Goal: Transaction & Acquisition: Purchase product/service

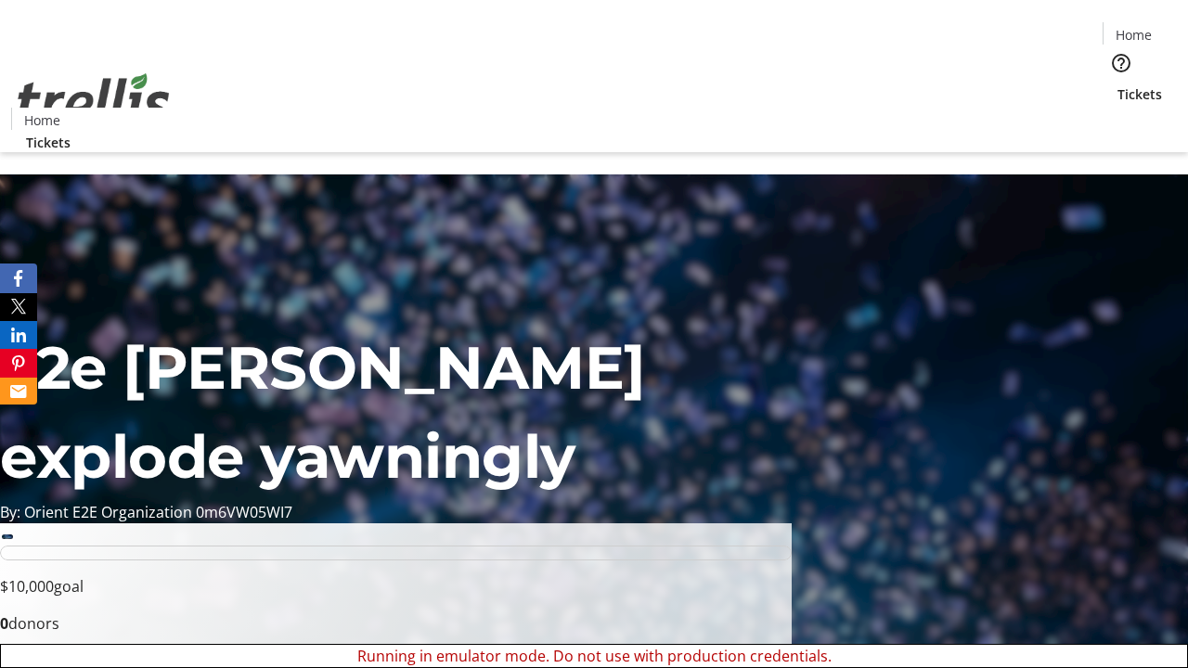
click at [1135, 28] on span "Sign Up" at bounding box center [1142, 26] width 54 height 22
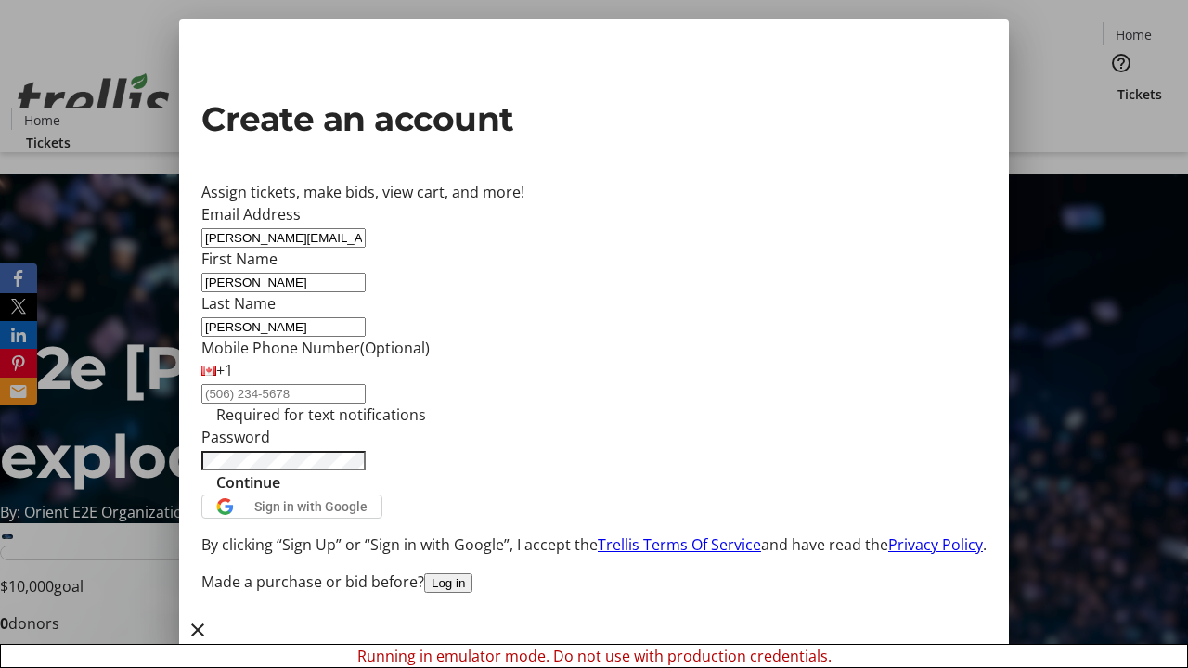
type input "[PERSON_NAME]"
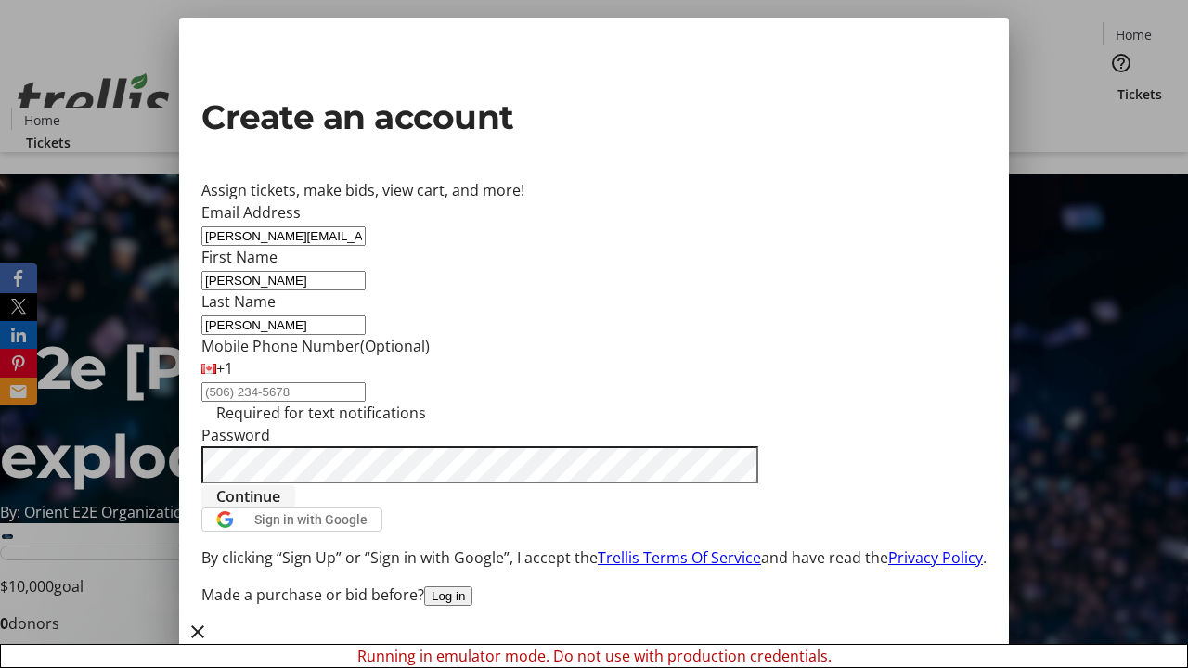
click at [280, 508] on span "Continue" at bounding box center [248, 496] width 64 height 22
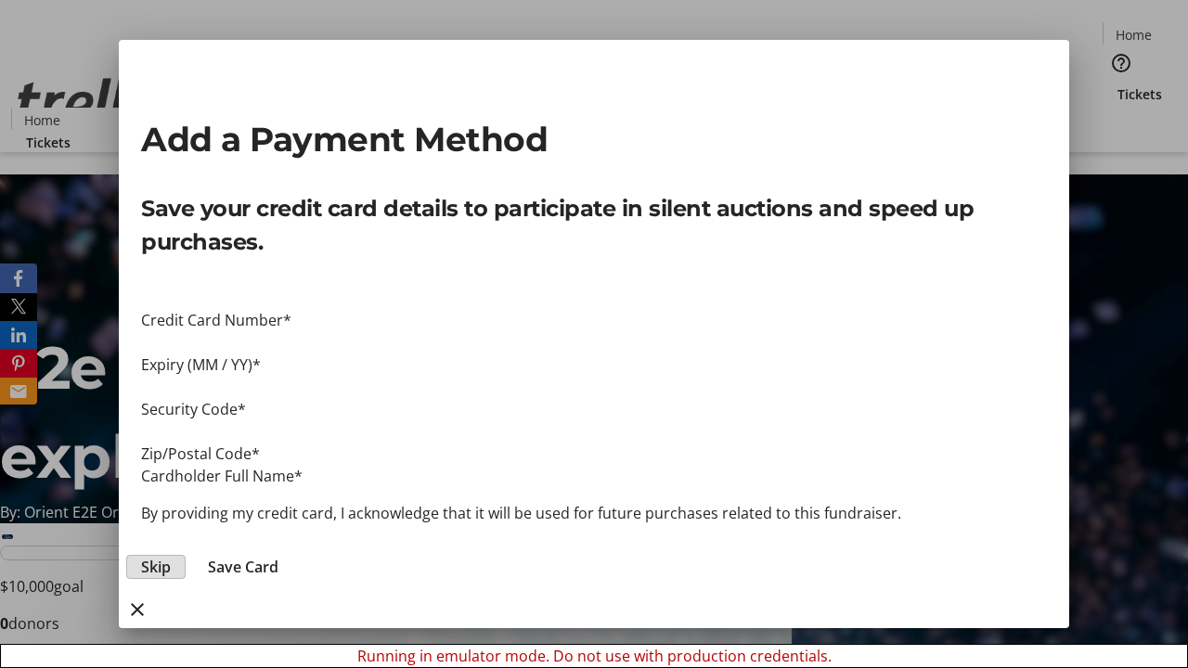
click at [171, 556] on span "Skip" at bounding box center [156, 567] width 30 height 22
click at [1117, 84] on span "Tickets" at bounding box center [1139, 93] width 45 height 19
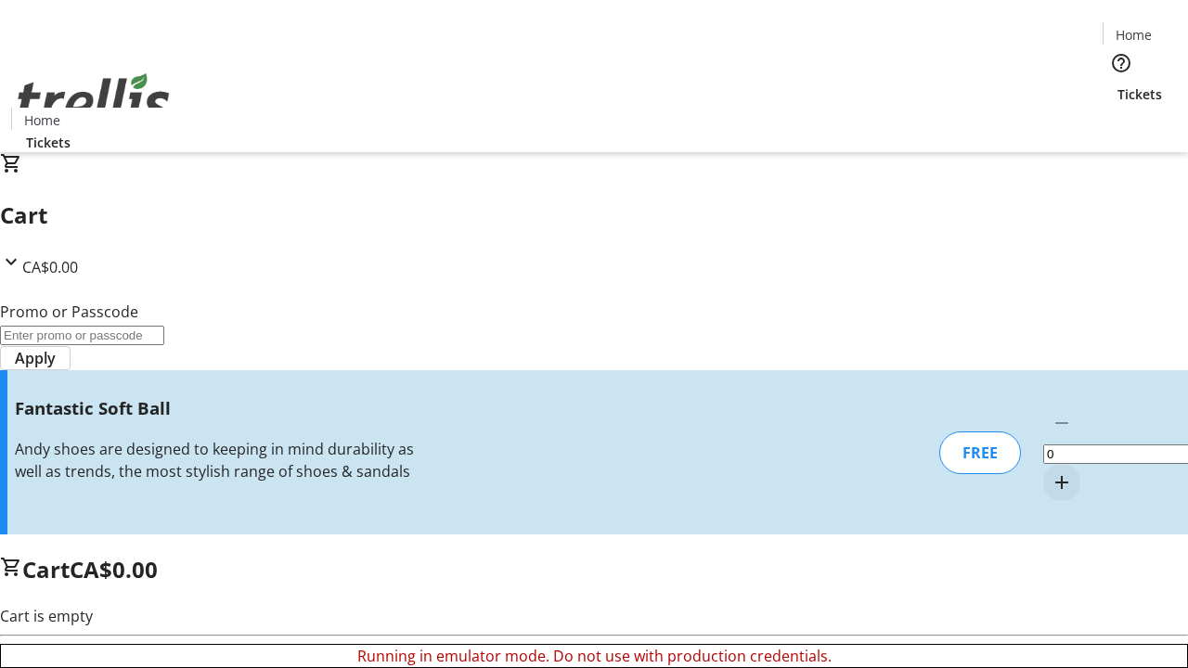
click at [1050, 471] on mat-icon "Increment by one" at bounding box center [1061, 482] width 22 height 22
type input "1"
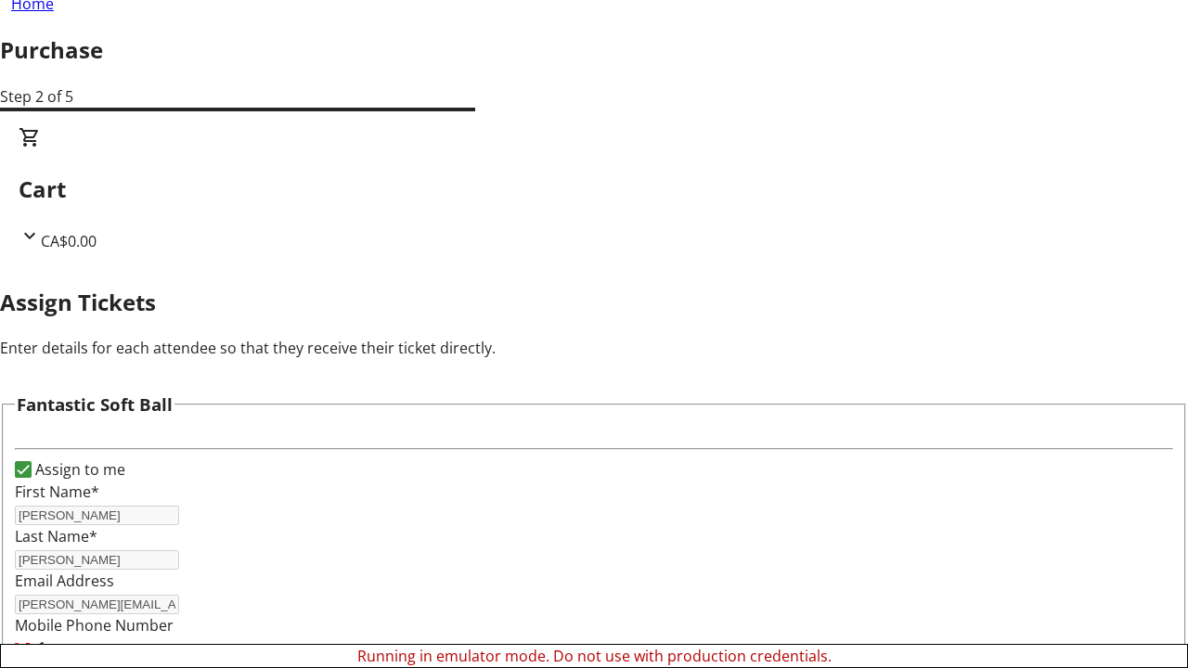
scroll to position [112, 0]
